Goal: Transaction & Acquisition: Purchase product/service

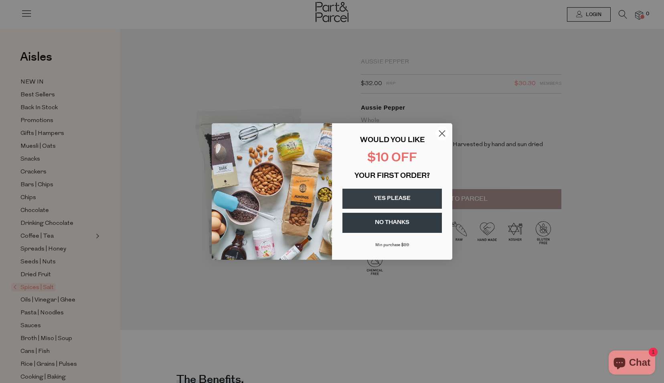
click at [441, 131] on circle "Close dialog" at bounding box center [441, 133] width 13 height 13
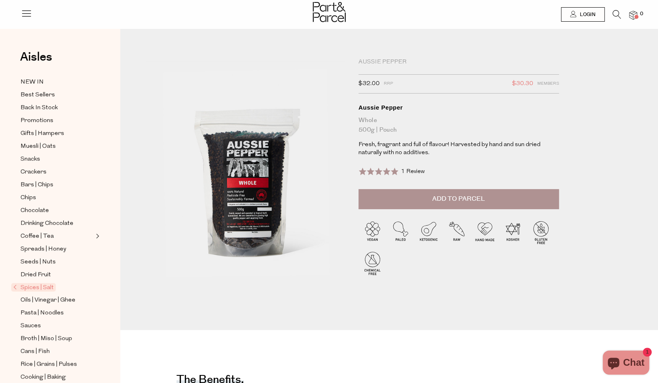
click at [437, 198] on span "Add to Parcel" at bounding box center [458, 198] width 53 height 9
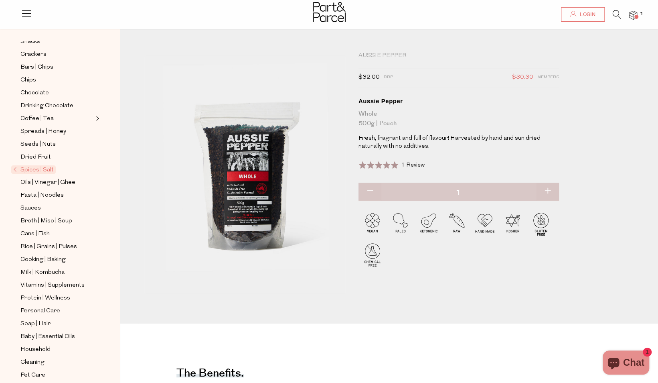
scroll to position [127, 0]
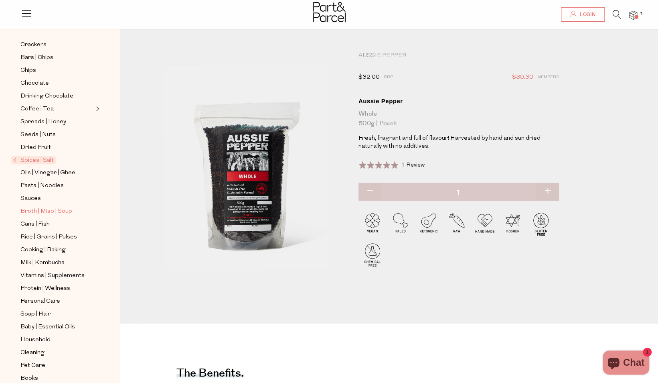
click at [69, 207] on span "Broth | Miso | Soup" at bounding box center [46, 212] width 52 height 10
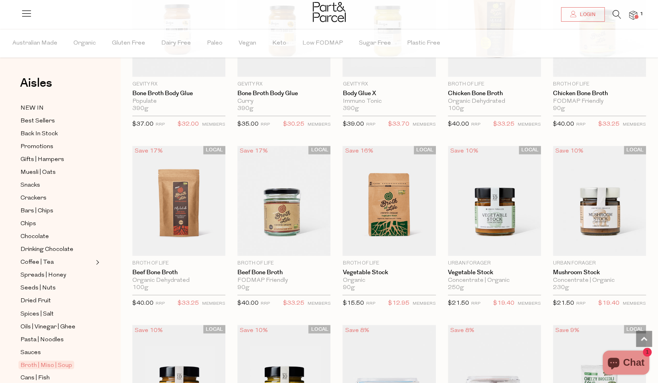
scroll to position [678, 0]
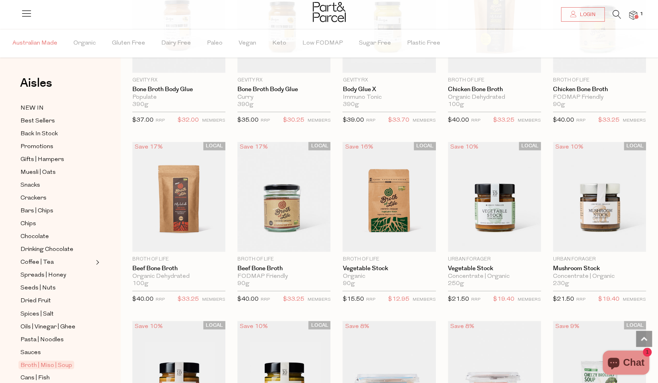
click at [46, 51] on span "Australian Made" at bounding box center [34, 43] width 45 height 28
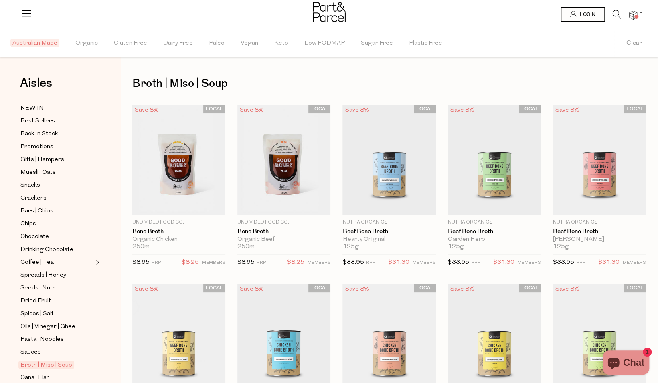
click at [23, 11] on icon at bounding box center [26, 13] width 11 height 11
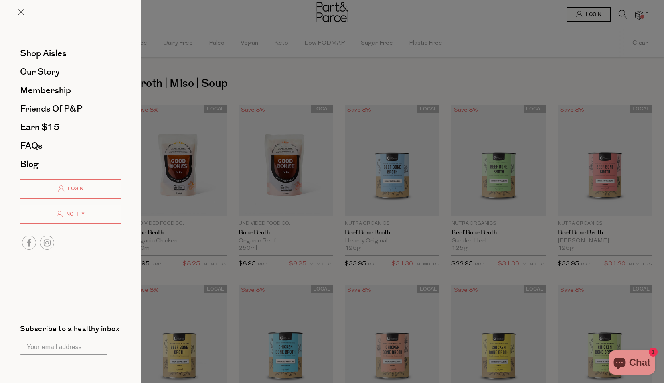
click at [198, 15] on div at bounding box center [332, 191] width 664 height 383
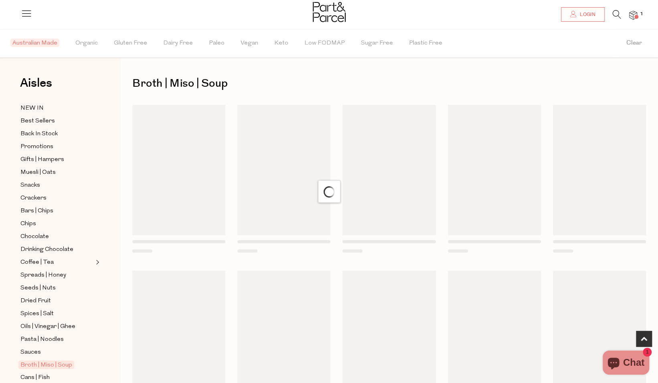
scroll to position [423, 0]
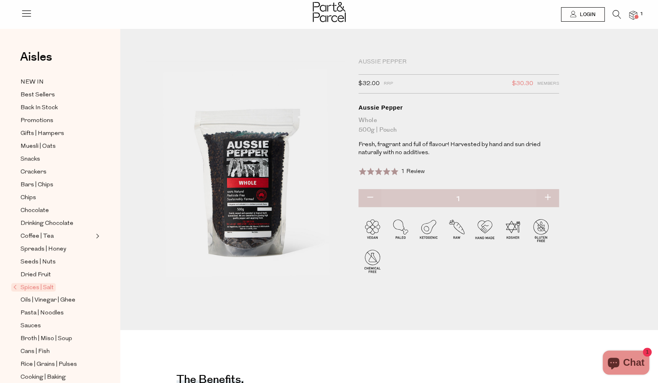
click at [635, 13] on img at bounding box center [633, 15] width 8 height 9
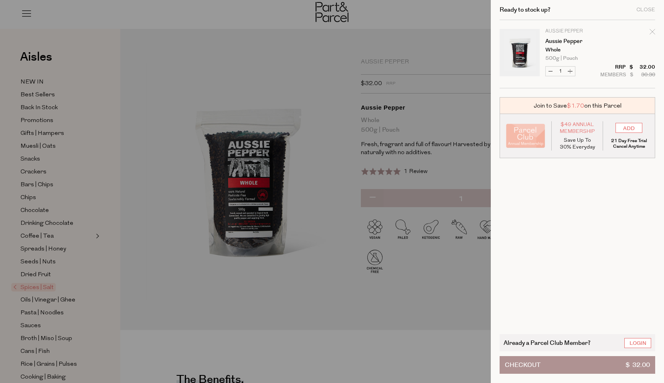
click at [586, 361] on button "Checkout $ 32.00" at bounding box center [578, 365] width 156 height 18
